Goal: Transaction & Acquisition: Purchase product/service

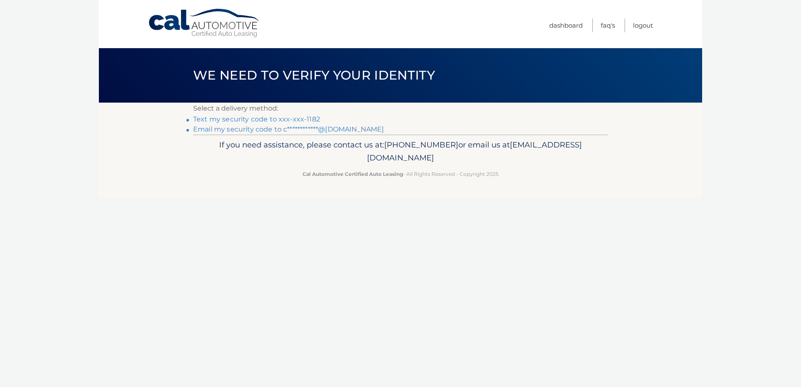
click at [308, 119] on link "Text my security code to xxx-xxx-1182" at bounding box center [256, 119] width 127 height 8
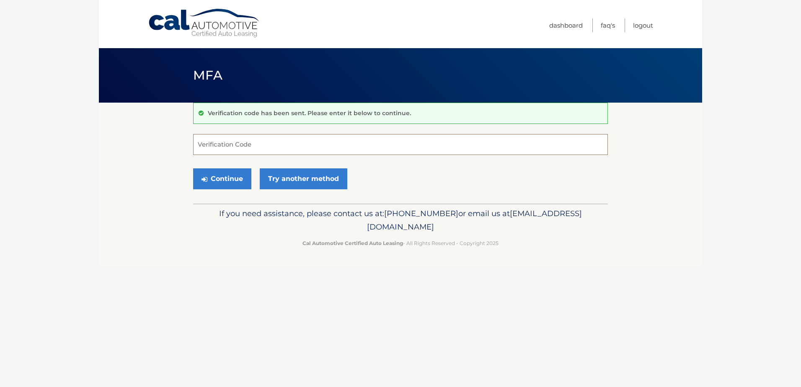
click at [315, 144] on input "Verification Code" at bounding box center [400, 144] width 415 height 21
type input "075875"
click at [221, 179] on button "Continue" at bounding box center [222, 178] width 58 height 21
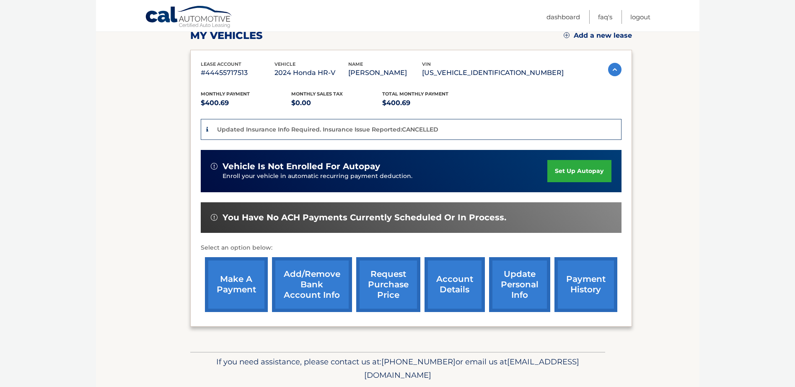
scroll to position [126, 0]
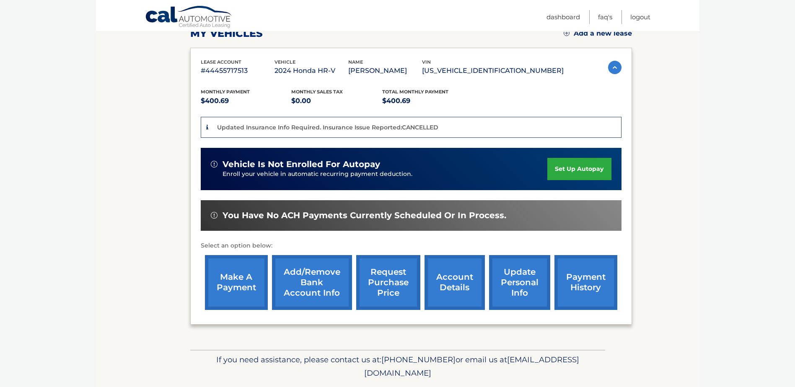
click at [574, 282] on link "payment history" at bounding box center [586, 282] width 63 height 55
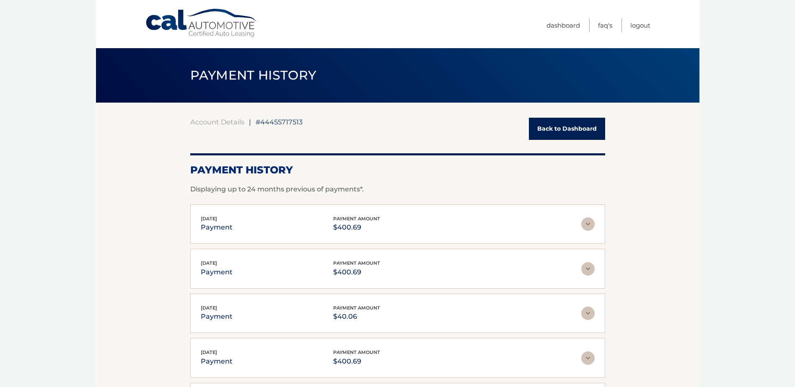
click at [565, 126] on link "Back to Dashboard" at bounding box center [567, 129] width 76 height 22
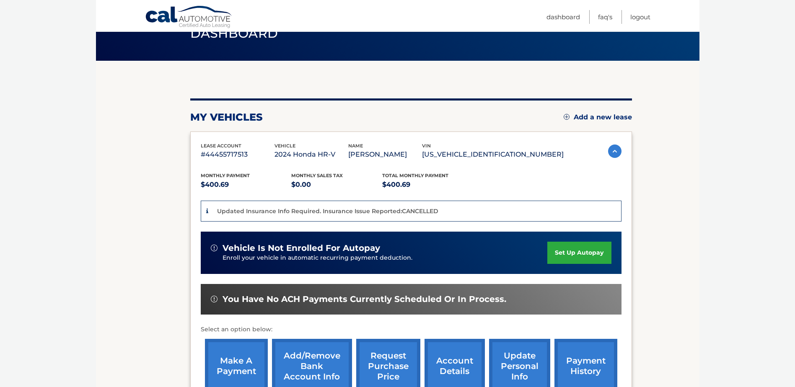
scroll to position [152, 0]
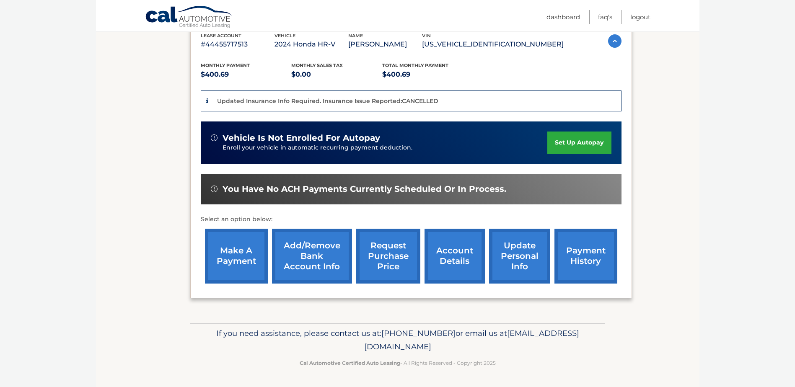
click at [225, 263] on link "make a payment" at bounding box center [236, 256] width 63 height 55
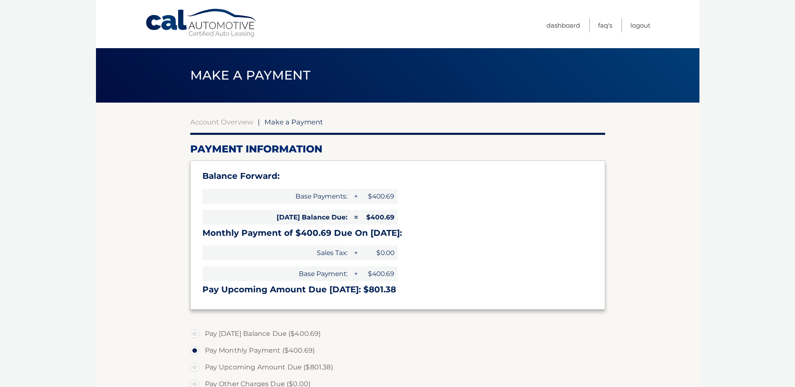
select select "NjlmNzk4YTItZDMxZi00NzYwLWFjZWMtM2ZiNjJhNTdiYWE2"
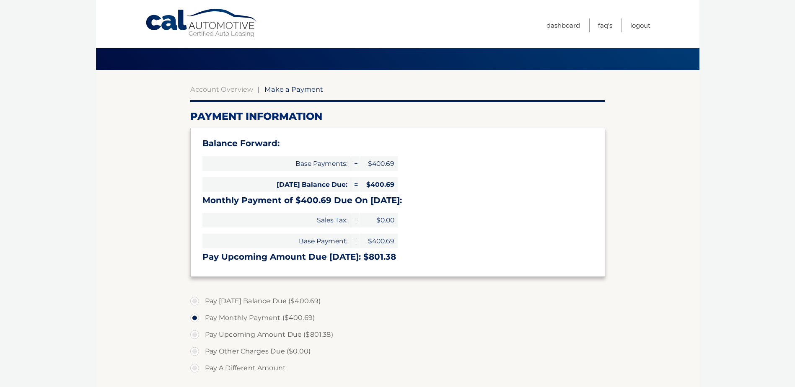
scroll to position [84, 0]
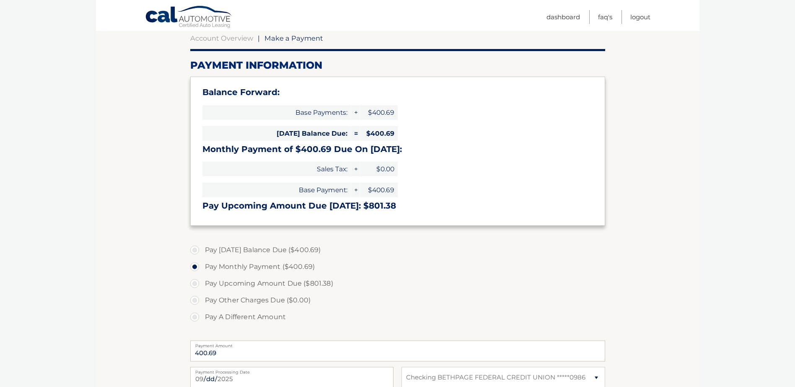
click at [196, 249] on label "Pay Today's Balance Due ($400.69)" at bounding box center [397, 250] width 415 height 17
click at [196, 249] on input "Pay Today's Balance Due ($400.69)" at bounding box center [198, 248] width 8 height 13
radio input "true"
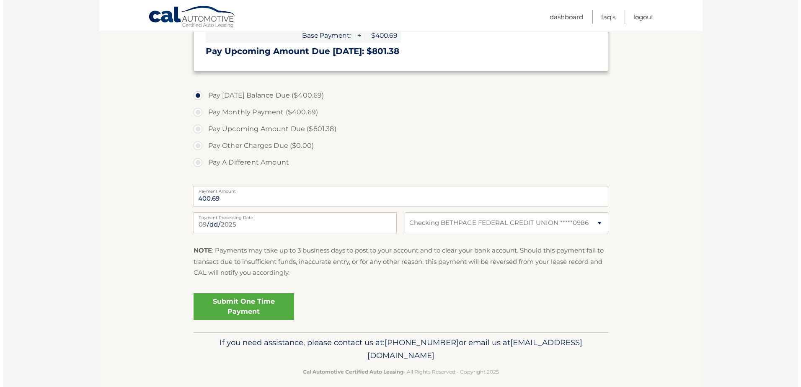
scroll to position [247, 0]
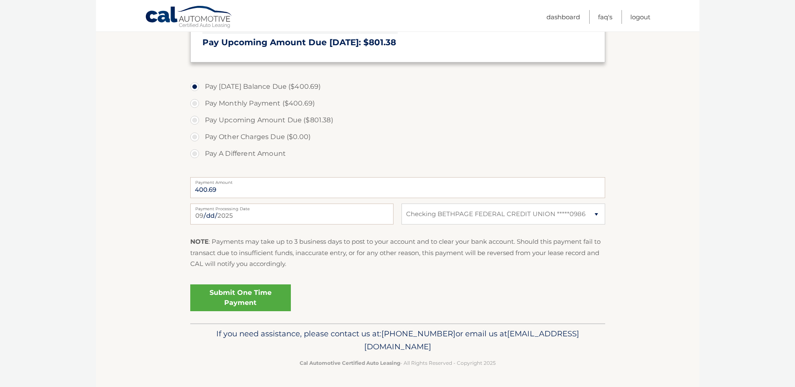
click at [254, 303] on link "Submit One Time Payment" at bounding box center [240, 298] width 101 height 27
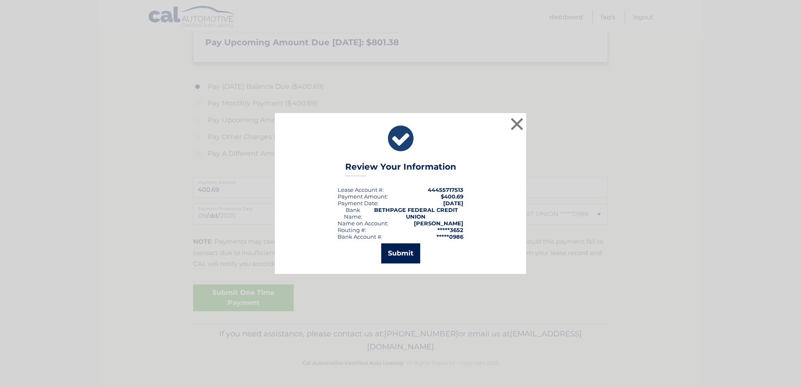
click at [407, 261] on button "Submit" at bounding box center [400, 254] width 39 height 20
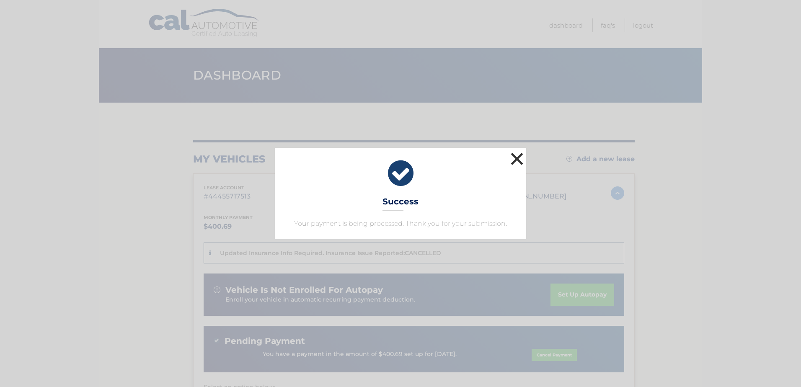
click at [517, 157] on button "×" at bounding box center [517, 158] width 17 height 17
